Goal: Feedback & Contribution: Leave review/rating

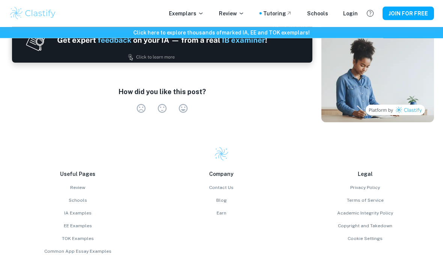
scroll to position [1764, 0]
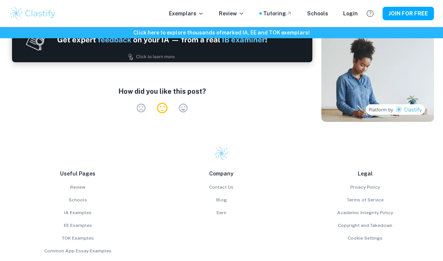
click at [170, 103] on label "Neutral" at bounding box center [162, 108] width 21 height 11
click at [131, 103] on input "Neutral" at bounding box center [130, 103] width 0 height 0
radio input "true"
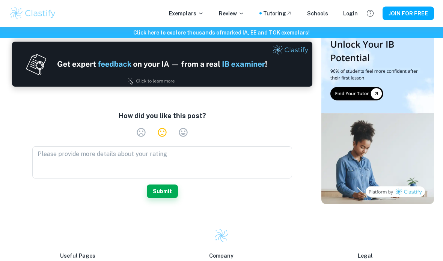
scroll to position [1736, 0]
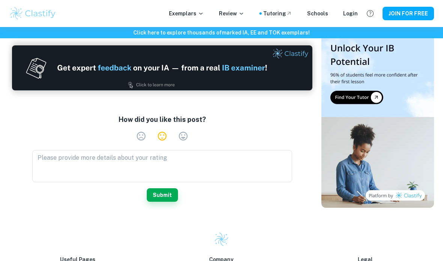
click at [181, 131] on label "Very Satisfied" at bounding box center [183, 136] width 21 height 11
click at [131, 131] on input "Very Satisfied" at bounding box center [130, 131] width 0 height 0
radio input "true"
click at [146, 131] on label "Very Dissatisfied" at bounding box center [141, 136] width 21 height 11
click at [131, 131] on input "Very Dissatisfied" at bounding box center [130, 131] width 0 height 0
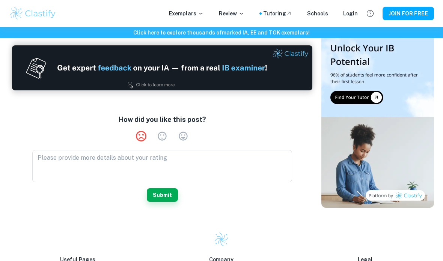
radio input "true"
click at [163, 131] on label "Neutral" at bounding box center [162, 136] width 21 height 11
click at [131, 131] on input "Neutral" at bounding box center [130, 131] width 0 height 0
radio input "true"
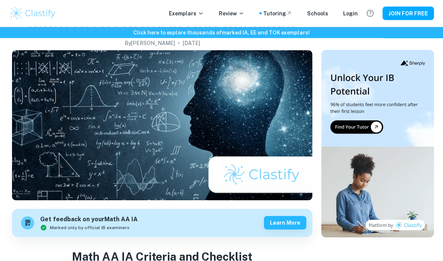
scroll to position [0, 0]
